Goal: Task Accomplishment & Management: Manage account settings

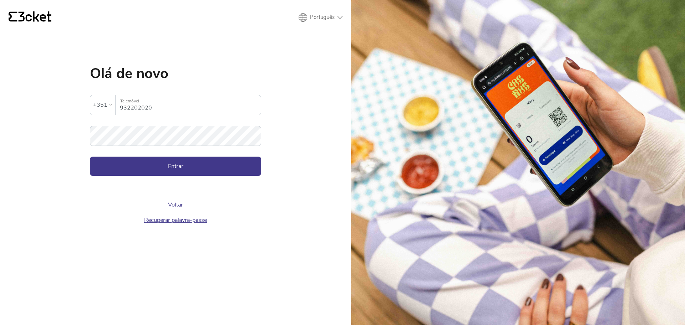
click at [152, 163] on button "Entrar" at bounding box center [175, 166] width 171 height 19
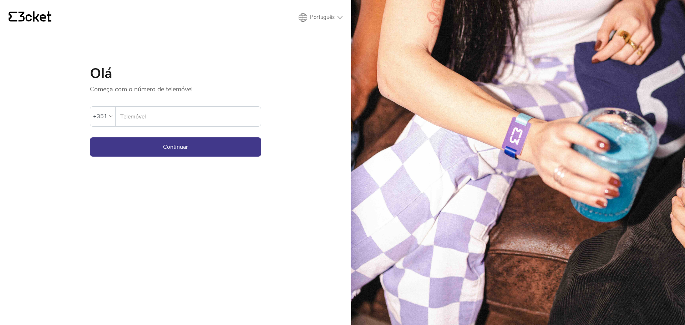
click at [145, 120] on input "Telemóvel" at bounding box center [190, 117] width 141 height 20
type input "932202020"
click at [169, 148] on button "Continuar" at bounding box center [175, 146] width 171 height 19
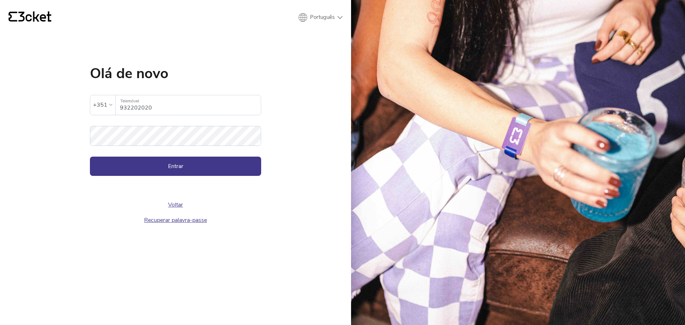
click at [169, 168] on button "Entrar" at bounding box center [175, 166] width 171 height 19
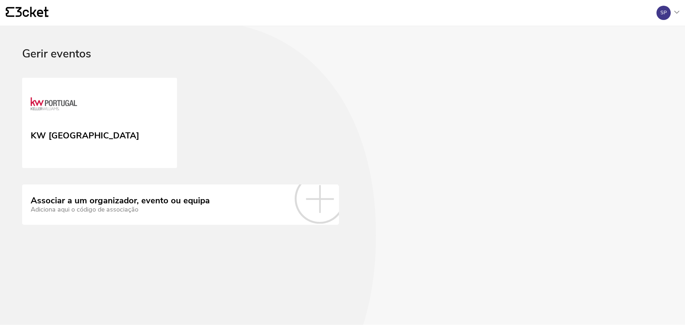
click at [70, 129] on div "KW Portugal" at bounding box center [85, 134] width 109 height 13
